Goal: Navigation & Orientation: Find specific page/section

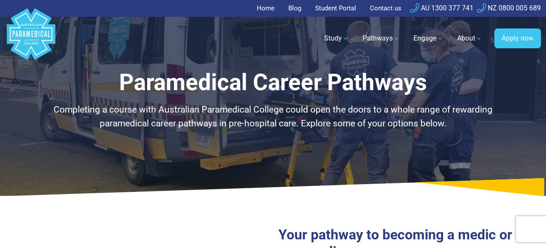
click at [28, 38] on polygon "Australian Paramedical College" at bounding box center [31, 34] width 48 height 52
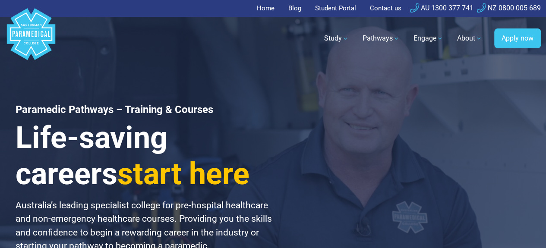
click at [271, 12] on link "Home" at bounding box center [268, 8] width 23 height 17
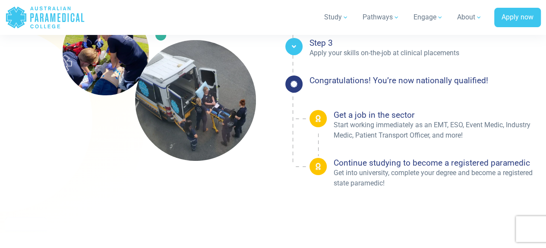
scroll to position [1519, 0]
